Goal: Information Seeking & Learning: Learn about a topic

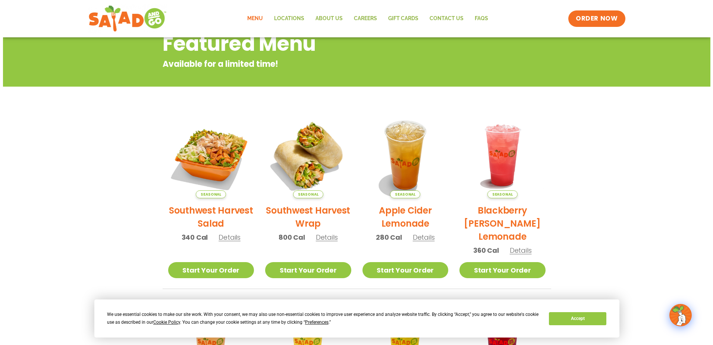
scroll to position [112, 0]
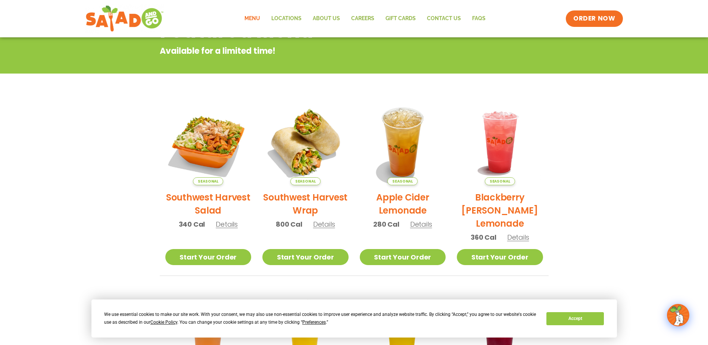
click at [212, 207] on h2 "Southwest Harvest Salad" at bounding box center [208, 204] width 86 height 26
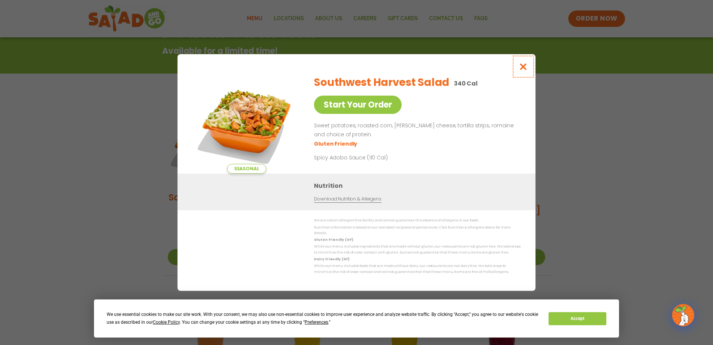
click at [527, 70] on icon "Close modal" at bounding box center [523, 67] width 9 height 8
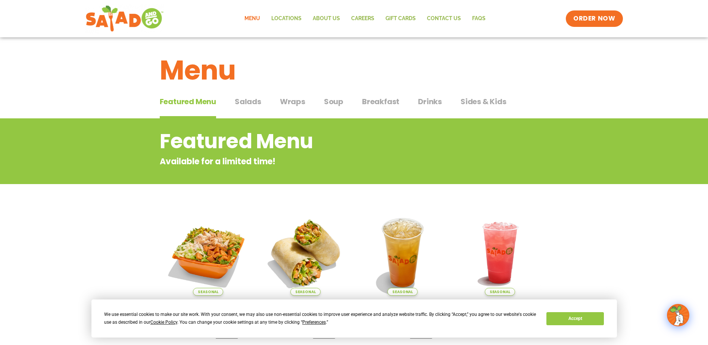
scroll to position [0, 0]
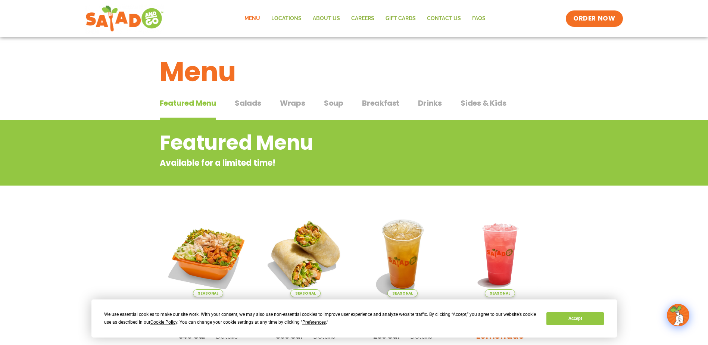
click at [254, 104] on span "Salads" at bounding box center [248, 102] width 26 height 11
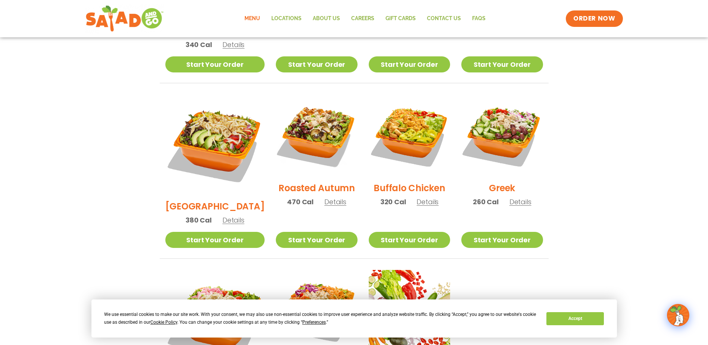
scroll to position [331, 0]
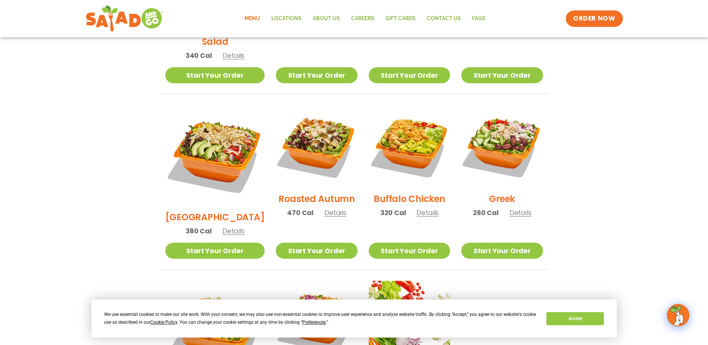
click at [308, 192] on h2 "Roasted Autumn" at bounding box center [316, 198] width 76 height 13
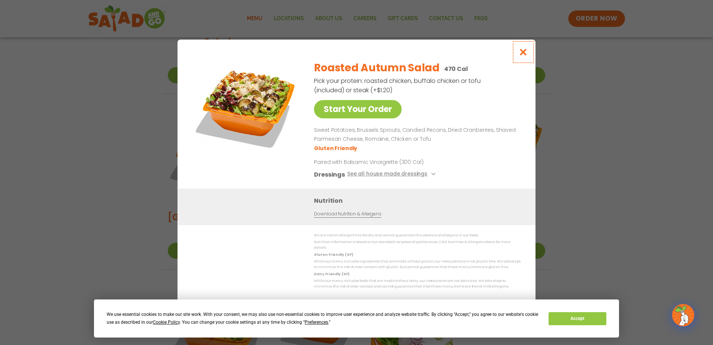
click at [525, 53] on icon "Close modal" at bounding box center [523, 52] width 9 height 8
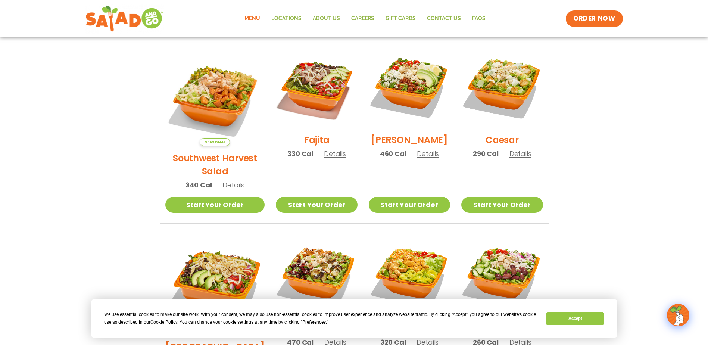
scroll to position [182, 0]
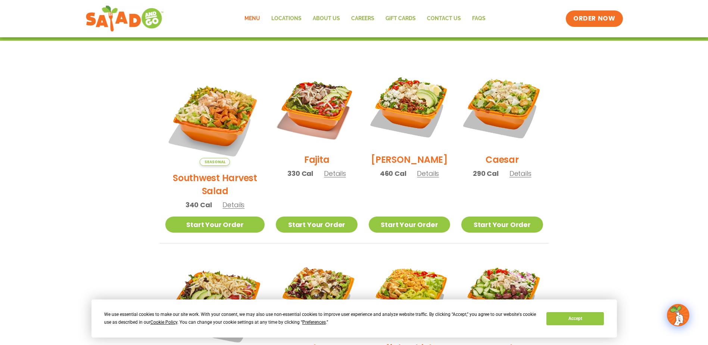
click at [399, 165] on h2 "[PERSON_NAME]" at bounding box center [409, 159] width 77 height 13
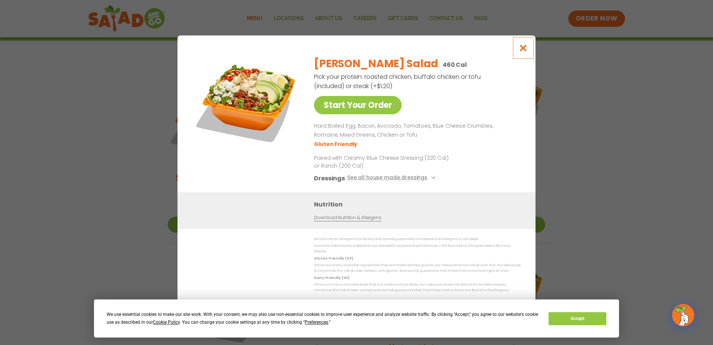
click at [524, 52] on icon "Close modal" at bounding box center [523, 48] width 9 height 8
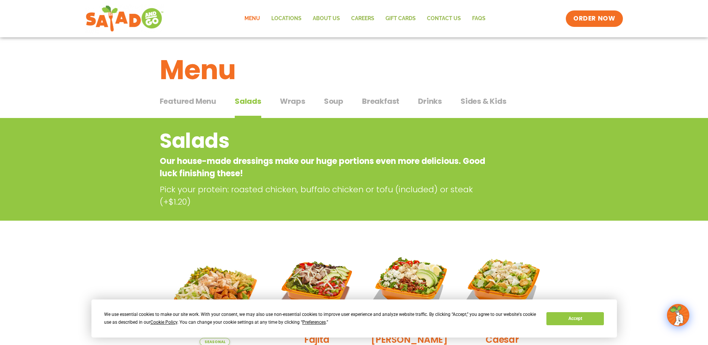
scroll to position [0, 0]
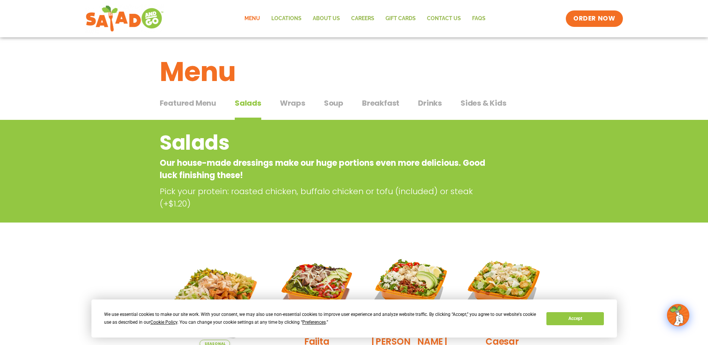
click at [485, 100] on span "Sides & Kids" at bounding box center [483, 102] width 46 height 11
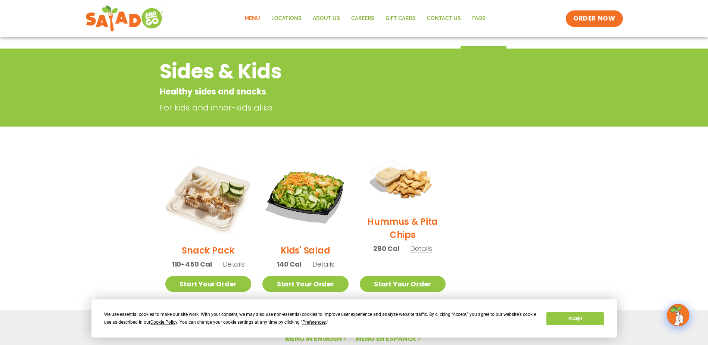
scroll to position [75, 0]
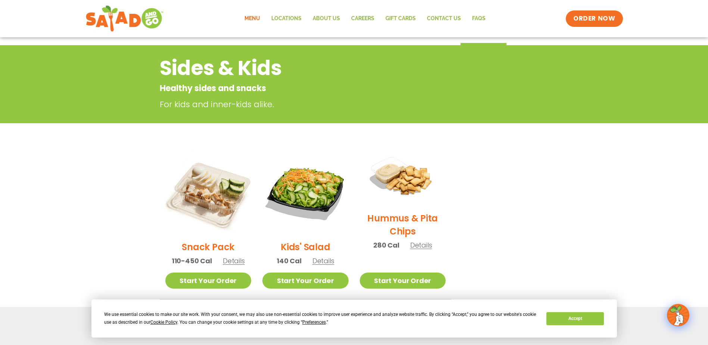
click at [304, 246] on h2 "Kids' Salad" at bounding box center [304, 246] width 49 height 13
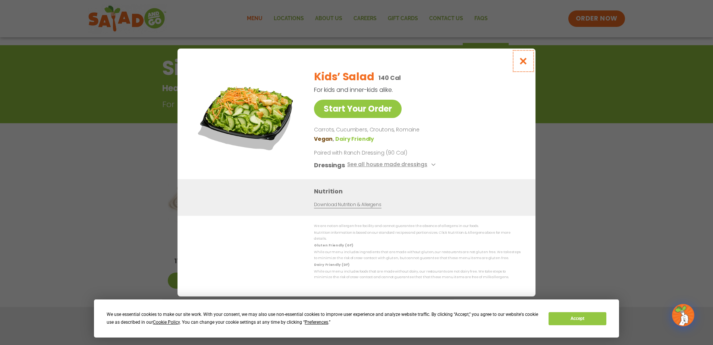
click at [524, 63] on icon "Close modal" at bounding box center [523, 61] width 9 height 8
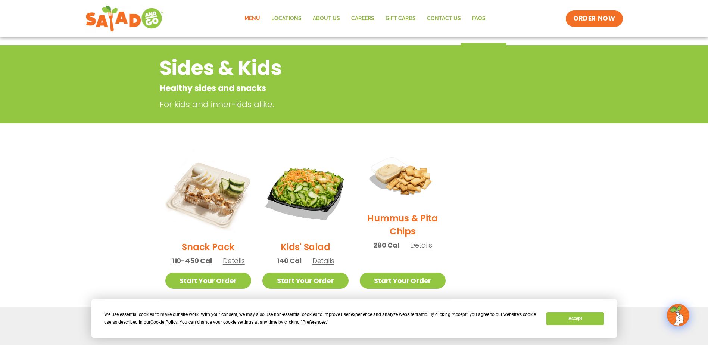
click at [210, 244] on h2 "Snack Pack" at bounding box center [208, 246] width 53 height 13
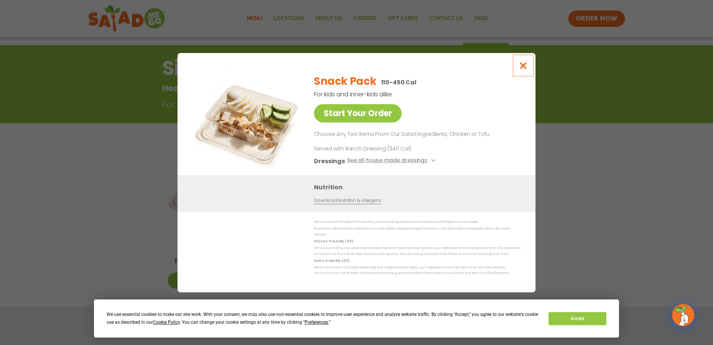
click at [525, 66] on icon "Close modal" at bounding box center [523, 66] width 9 height 8
